Goal: Entertainment & Leisure: Browse casually

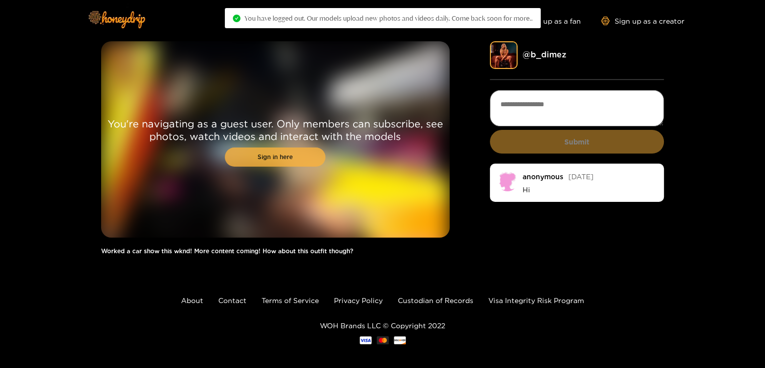
click at [300, 162] on link "Sign in here" at bounding box center [275, 156] width 101 height 19
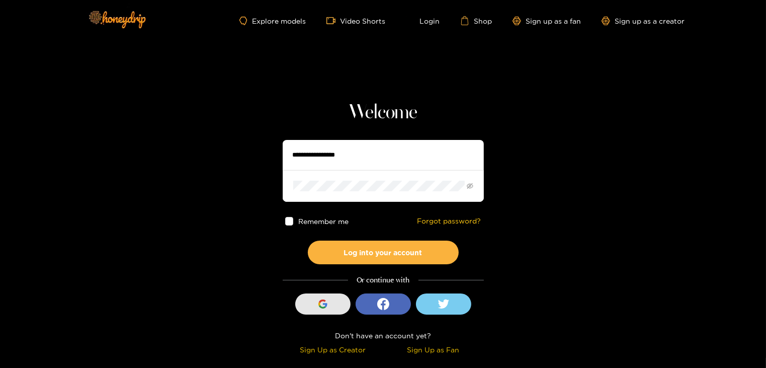
click at [320, 307] on icon "button" at bounding box center [322, 303] width 9 height 9
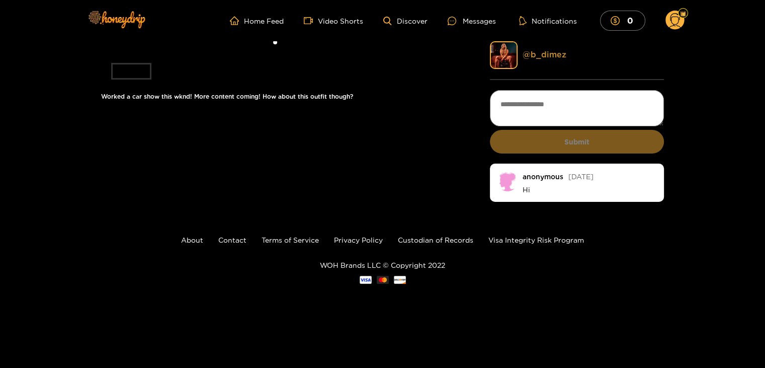
click at [547, 54] on link "@ b_dimez" at bounding box center [545, 54] width 44 height 9
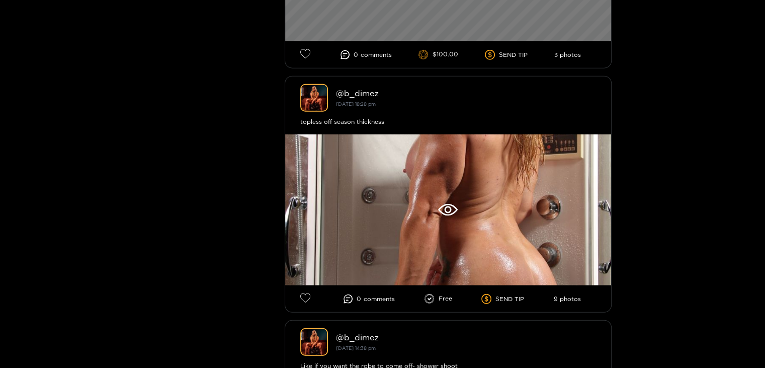
scroll to position [2716, 0]
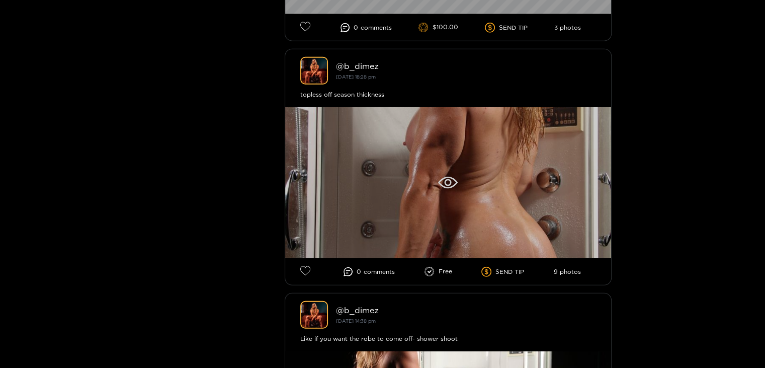
click at [430, 145] on div at bounding box center [448, 182] width 326 height 151
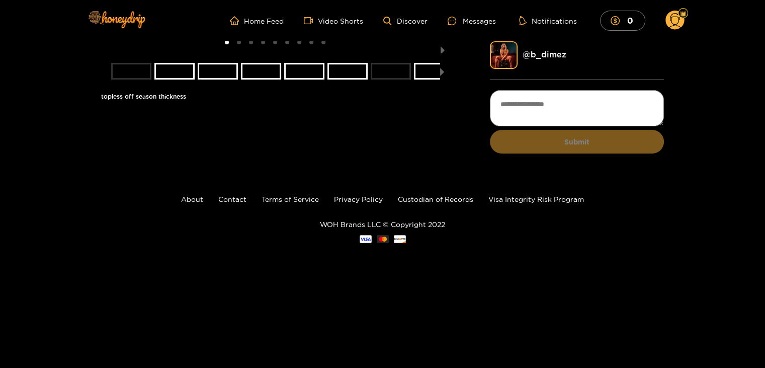
click at [392, 79] on li "slide item 7" at bounding box center [391, 71] width 40 height 17
click at [401, 79] on li "slide item 7" at bounding box center [391, 71] width 40 height 17
click at [170, 79] on li "slide item 2" at bounding box center [174, 71] width 40 height 17
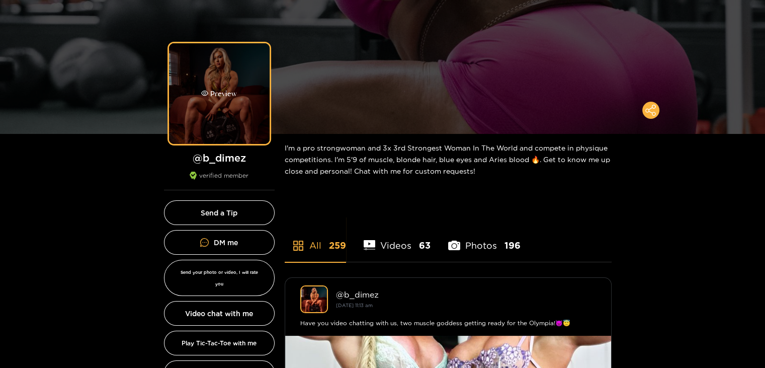
scroll to position [50, 0]
